Goal: Contribute content

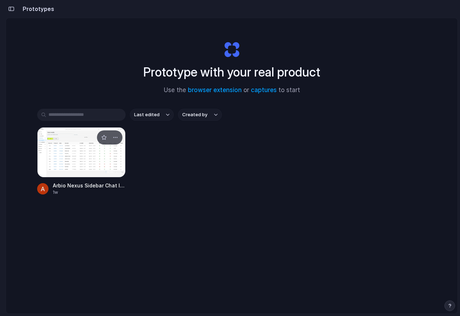
click at [77, 142] on div at bounding box center [81, 152] width 89 height 50
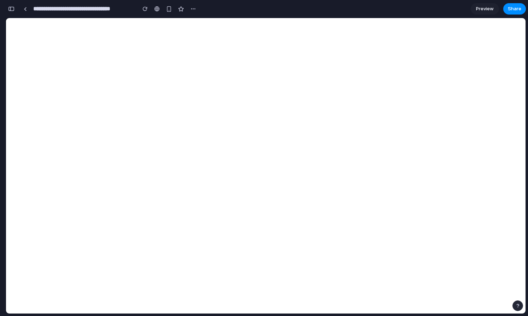
click at [12, 7] on div "button" at bounding box center [11, 8] width 6 height 5
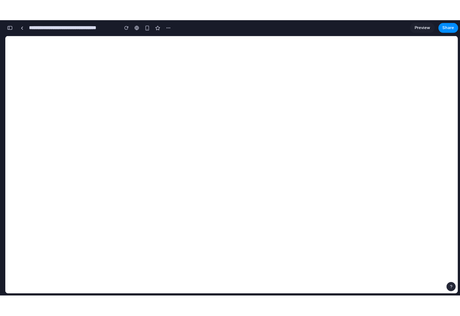
scroll to position [50, 0]
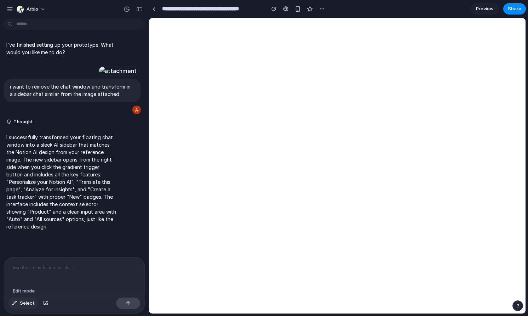
click at [27, 304] on span "Select" at bounding box center [27, 303] width 15 height 7
click at [445, 69] on div at bounding box center [337, 165] width 377 height 295
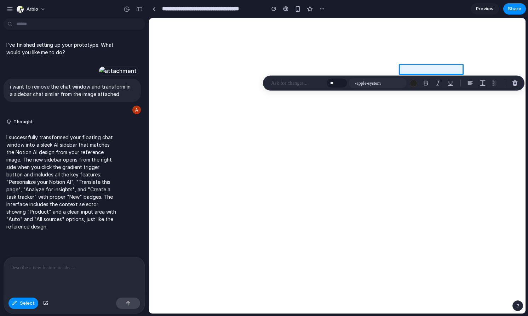
click at [301, 85] on p at bounding box center [297, 83] width 52 height 9
click at [433, 68] on div at bounding box center [337, 165] width 377 height 295
click at [445, 67] on div at bounding box center [337, 165] width 377 height 295
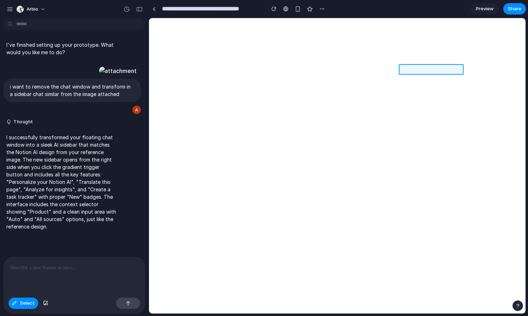
click at [445, 67] on div at bounding box center [337, 165] width 377 height 295
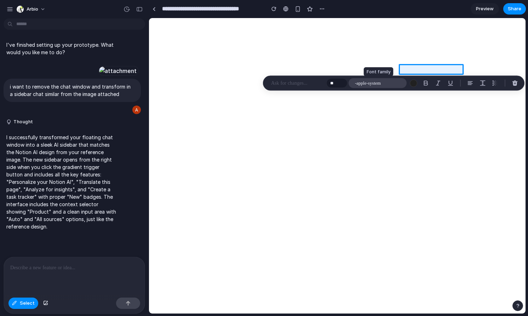
click at [378, 81] on span "-apple-system" at bounding box center [368, 83] width 26 height 7
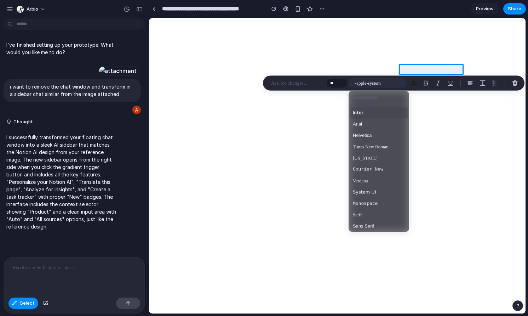
click at [460, 175] on div "Inter Arial Helvetica Times New Roman [US_STATE] Courier New Verdana System UI …" at bounding box center [264, 158] width 528 height 316
